Goal: Task Accomplishment & Management: Manage account settings

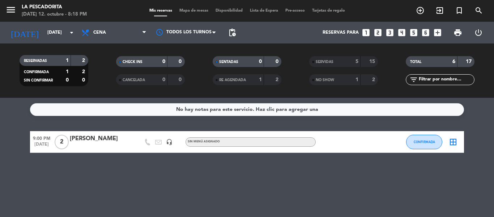
click at [69, 207] on div "No hay notas para este servicio. Haz clic para agregar una 9:00 PM [DATE] 2 [PE…" at bounding box center [247, 157] width 494 height 119
click at [19, 125] on div "No hay notas para este servicio. Haz clic para agregar una 9:00 PM [DATE] 2 [PE…" at bounding box center [247, 157] width 494 height 119
drag, startPoint x: 25, startPoint y: 115, endPoint x: 14, endPoint y: 114, distance: 10.9
click at [14, 114] on service-notes "No hay notas para este servicio. Haz clic para agregar una" at bounding box center [247, 109] width 494 height 13
click at [45, 35] on input "[DATE]" at bounding box center [74, 32] width 61 height 12
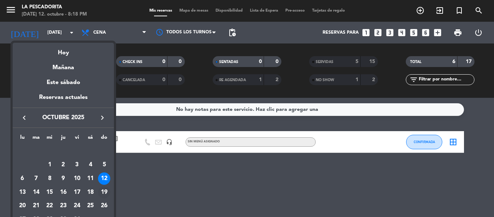
click at [100, 192] on div "19" at bounding box center [104, 192] width 12 height 12
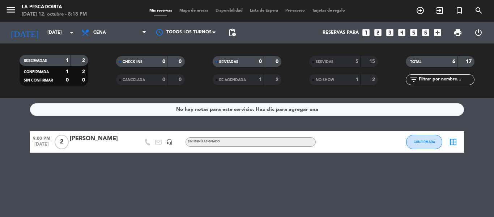
type input "[DATE]"
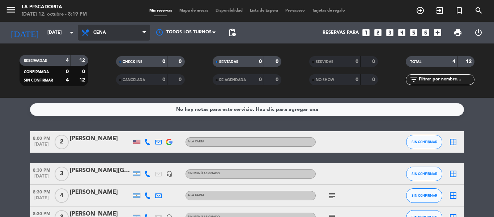
click at [81, 35] on icon at bounding box center [86, 32] width 10 height 9
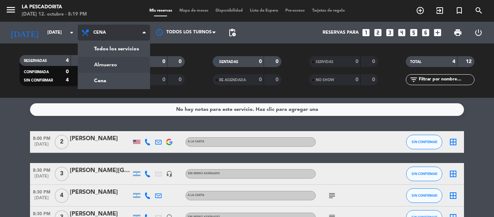
click at [101, 65] on div "menu La Pescadorita [DATE] 12. octubre - 8:19 PM Mis reservas Mapa de mesas Dis…" at bounding box center [247, 49] width 494 height 98
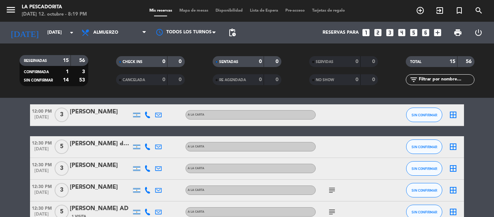
scroll to position [72, 0]
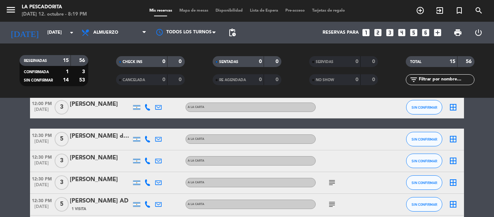
click at [333, 183] on icon "subject" at bounding box center [332, 182] width 9 height 9
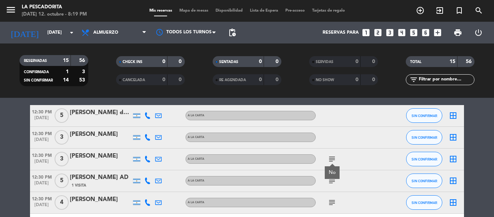
scroll to position [108, 0]
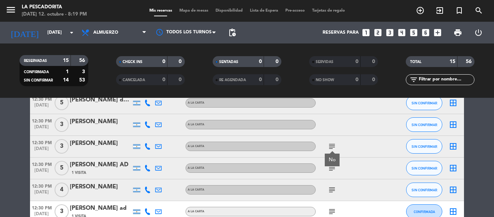
click at [329, 184] on div "subject" at bounding box center [348, 189] width 65 height 21
click at [329, 187] on icon "subject" at bounding box center [332, 189] width 9 height 9
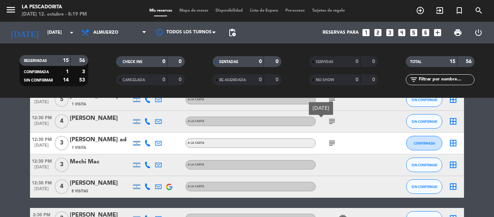
scroll to position [181, 0]
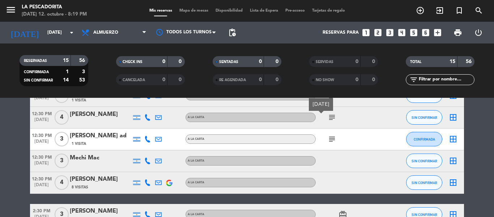
click at [332, 138] on icon "subject" at bounding box center [332, 138] width 9 height 9
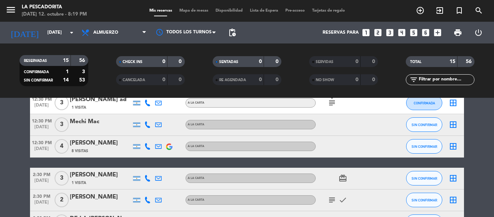
scroll to position [253, 0]
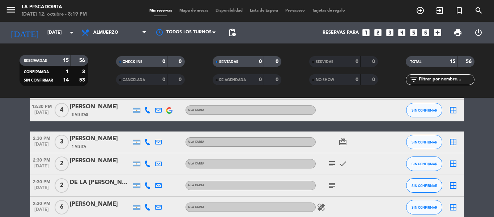
click at [332, 162] on icon "subject" at bounding box center [332, 163] width 9 height 9
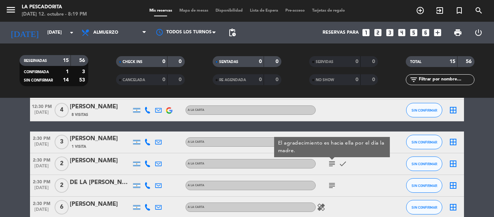
click at [332, 185] on icon "subject" at bounding box center [332, 185] width 9 height 9
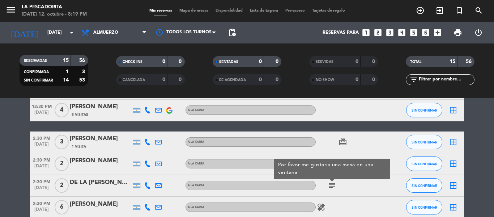
click at [104, 187] on div "DE LA [PERSON_NAME] ad vent" at bounding box center [100, 182] width 61 height 9
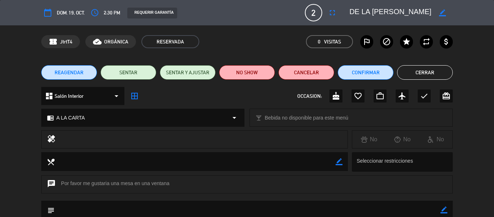
click at [441, 12] on icon "border_color" at bounding box center [442, 12] width 7 height 7
drag, startPoint x: 387, startPoint y: 18, endPoint x: 351, endPoint y: 28, distance: 36.8
click at [344, 24] on div "calendar_today dom. 19, oct. access_time 2:30 PM REQUERIR GARANTÍA 2 DE LA [PER…" at bounding box center [247, 12] width 494 height 25
type textarea "[PERSON_NAME] ad vent"
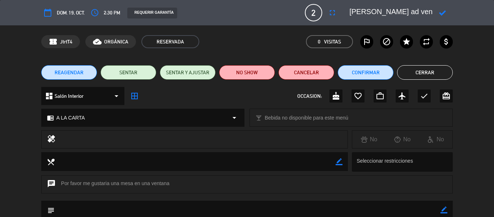
click at [442, 11] on icon at bounding box center [442, 12] width 7 height 7
click at [403, 73] on button "Cerrar" at bounding box center [425, 72] width 56 height 14
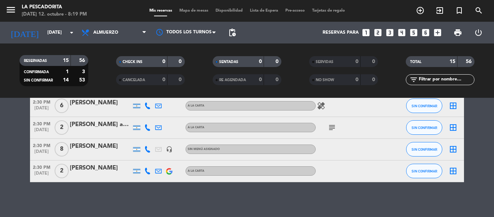
scroll to position [334, 0]
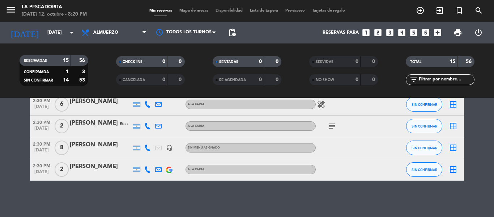
click at [25, 126] on bookings-row "12:00 PM [DATE] 3 [PERSON_NAME] A LA CARTA SIN CONFIRMAR border_all 12:30 PM [D…" at bounding box center [247, 8] width 494 height 346
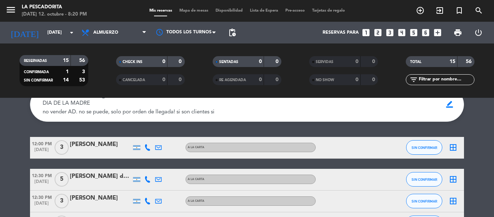
scroll to position [45, 0]
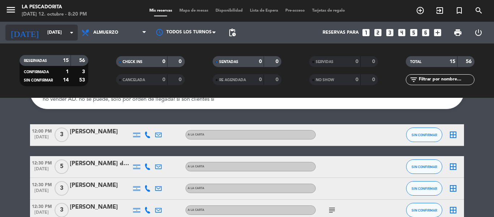
click at [51, 30] on input "[DATE]" at bounding box center [74, 32] width 61 height 12
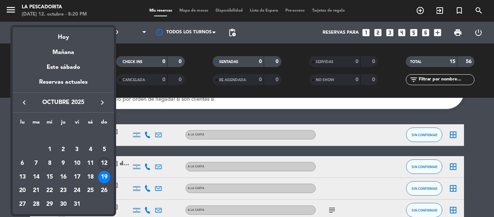
click at [104, 161] on div "12" at bounding box center [104, 163] width 12 height 12
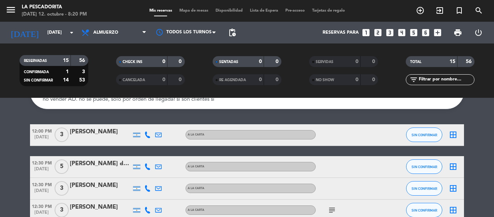
type input "[DATE]"
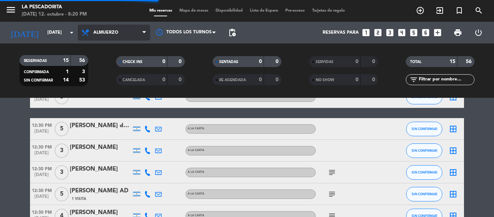
click at [105, 27] on span "Almuerzo" at bounding box center [114, 33] width 72 height 16
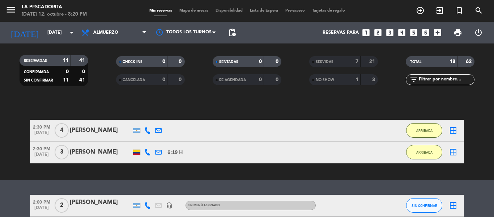
click at [99, 23] on div "Todos los servicios Almuerzo Cena Almuerzo Todos los servicios Almuerzo Cena" at bounding box center [114, 33] width 72 height 22
click at [101, 33] on span "Almuerzo" at bounding box center [105, 32] width 25 height 5
click at [104, 80] on div "menu La Pescadorita [DATE] 12. octubre - 8:20 PM Mis reservas Mapa de mesas Dis…" at bounding box center [247, 49] width 494 height 98
